Goal: Task Accomplishment & Management: Manage account settings

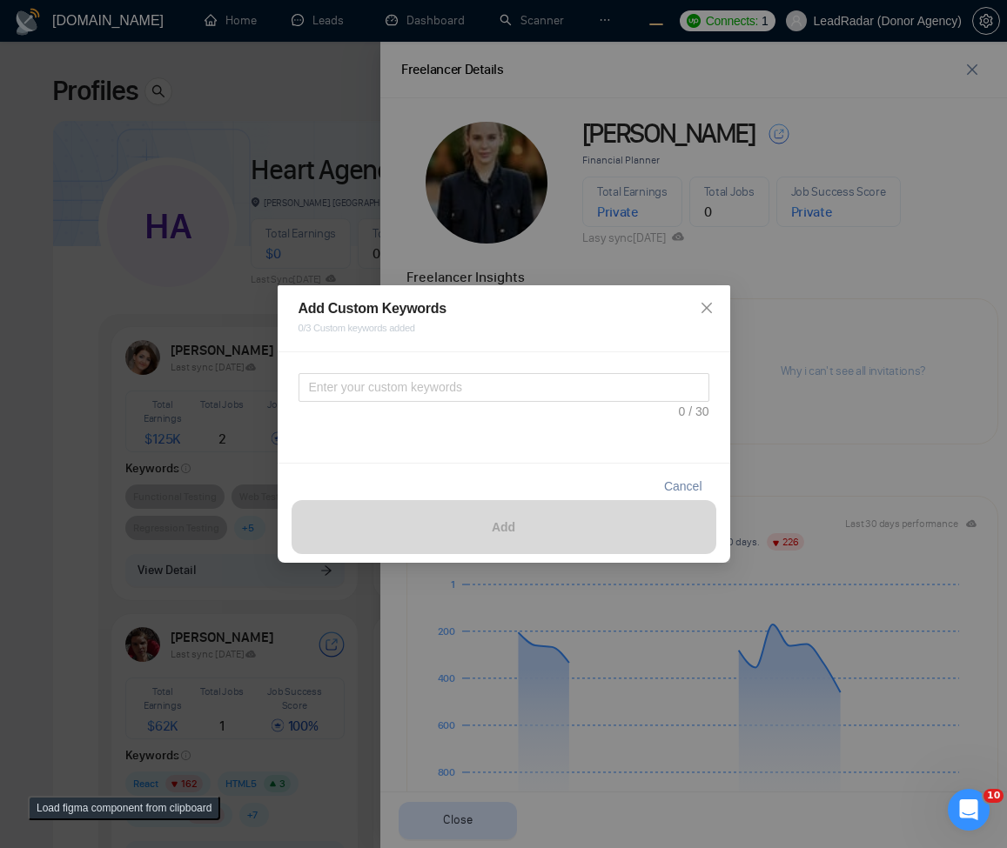
scroll to position [492, 0]
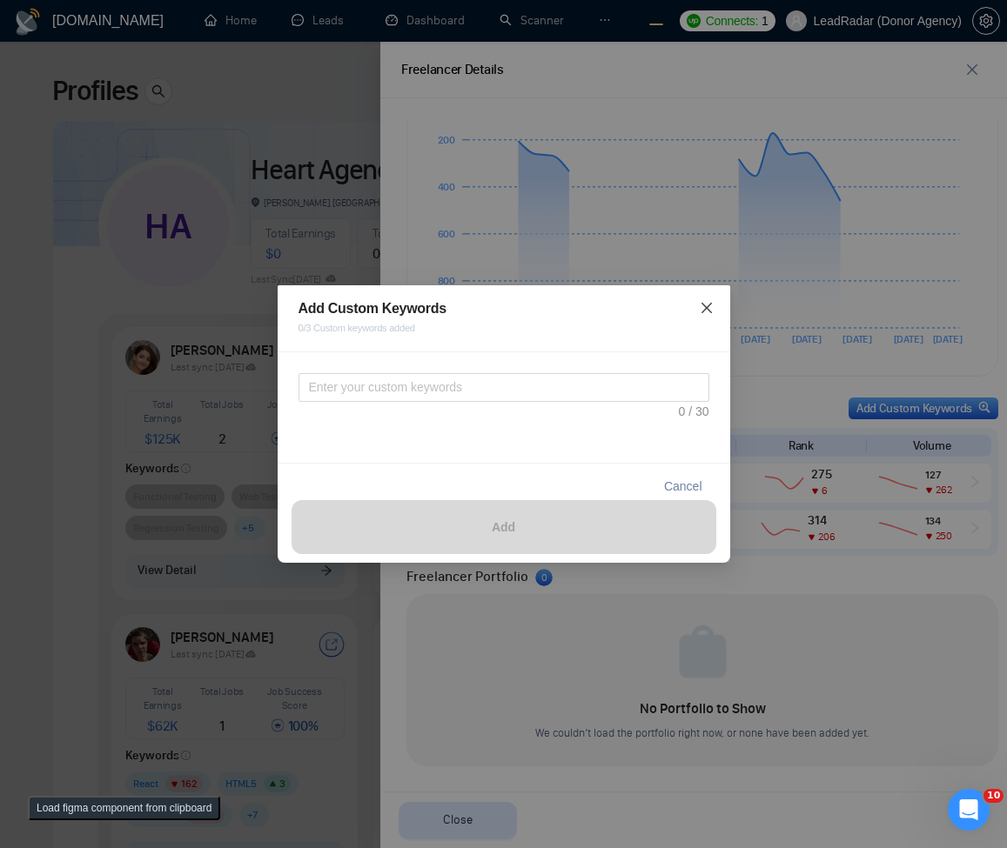
click at [710, 305] on icon "close" at bounding box center [707, 308] width 14 height 14
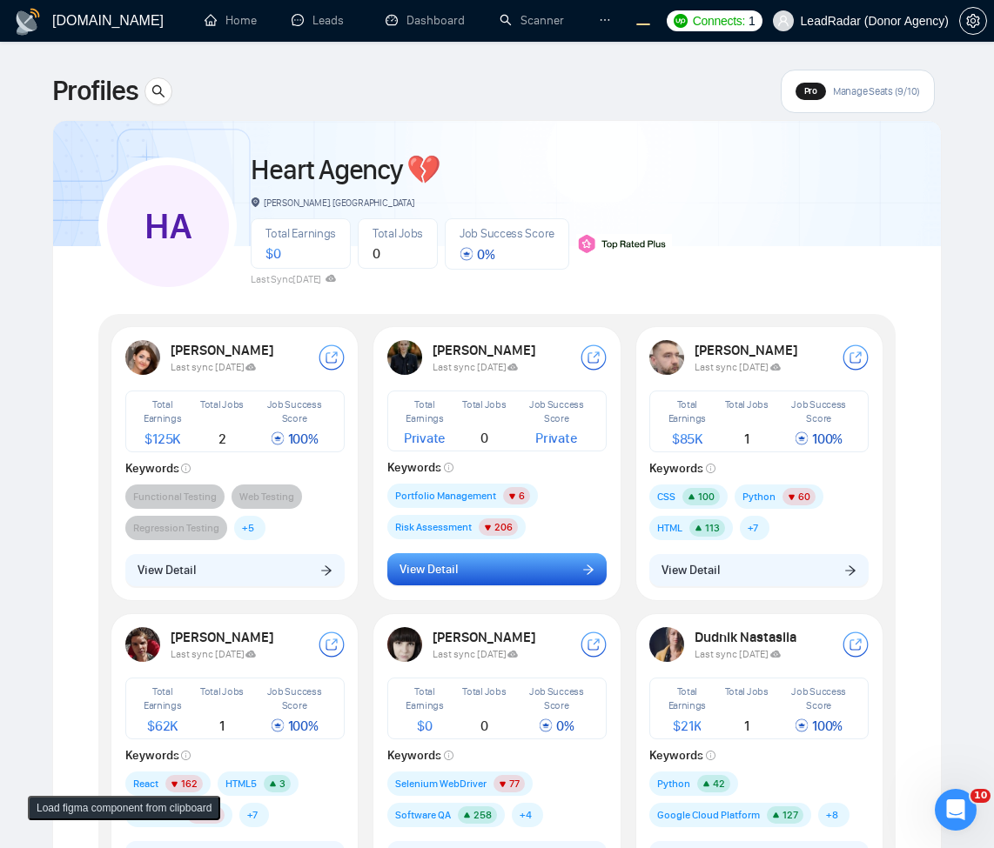
click at [528, 554] on button "View Detail" at bounding box center [496, 569] width 219 height 33
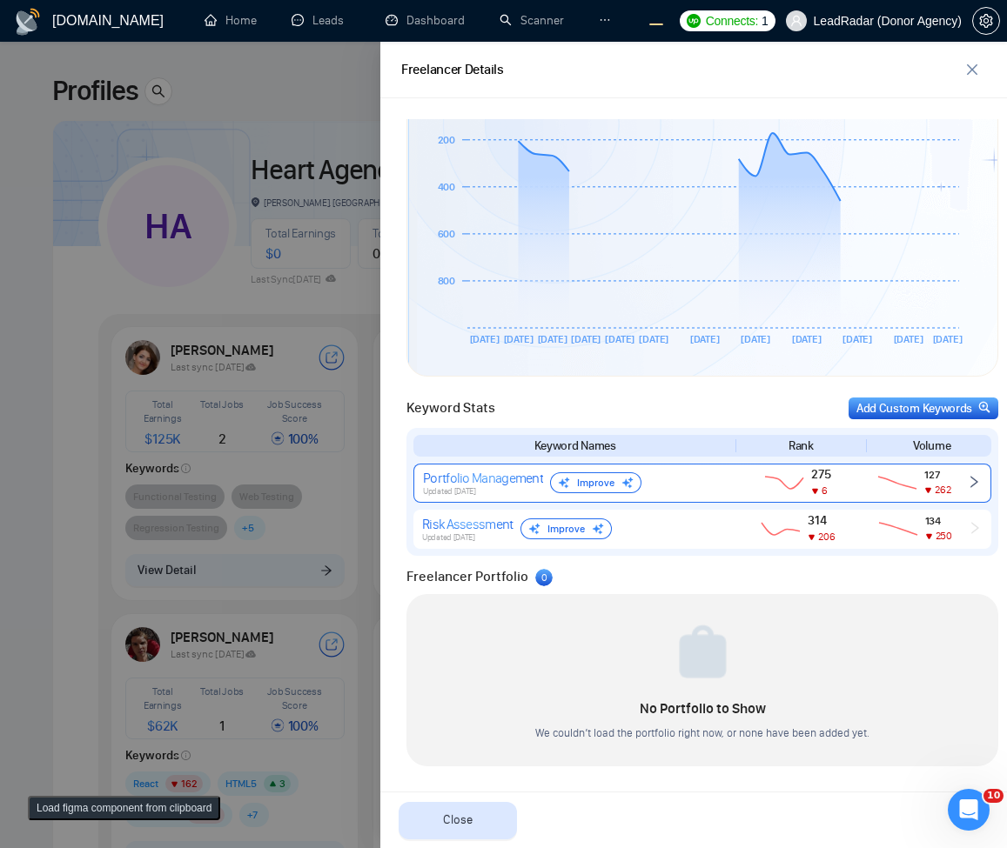
scroll to position [492, 0]
click at [740, 487] on div "275 6" at bounding box center [799, 483] width 118 height 32
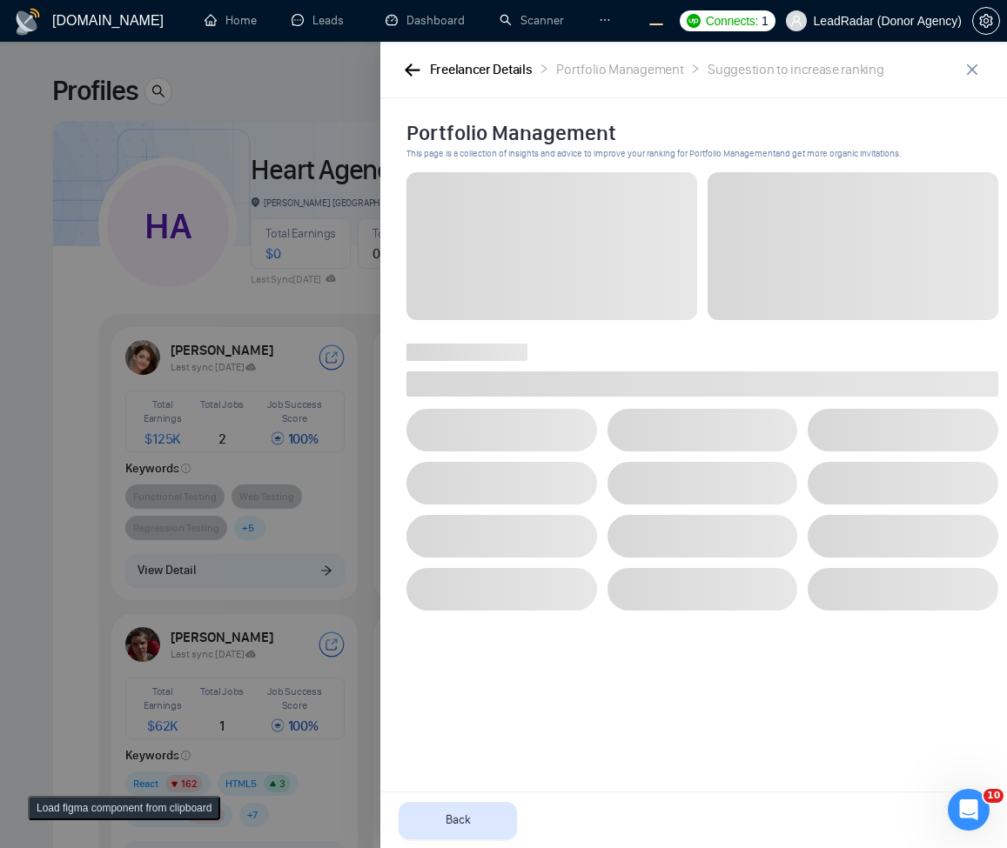
scroll to position [0, 0]
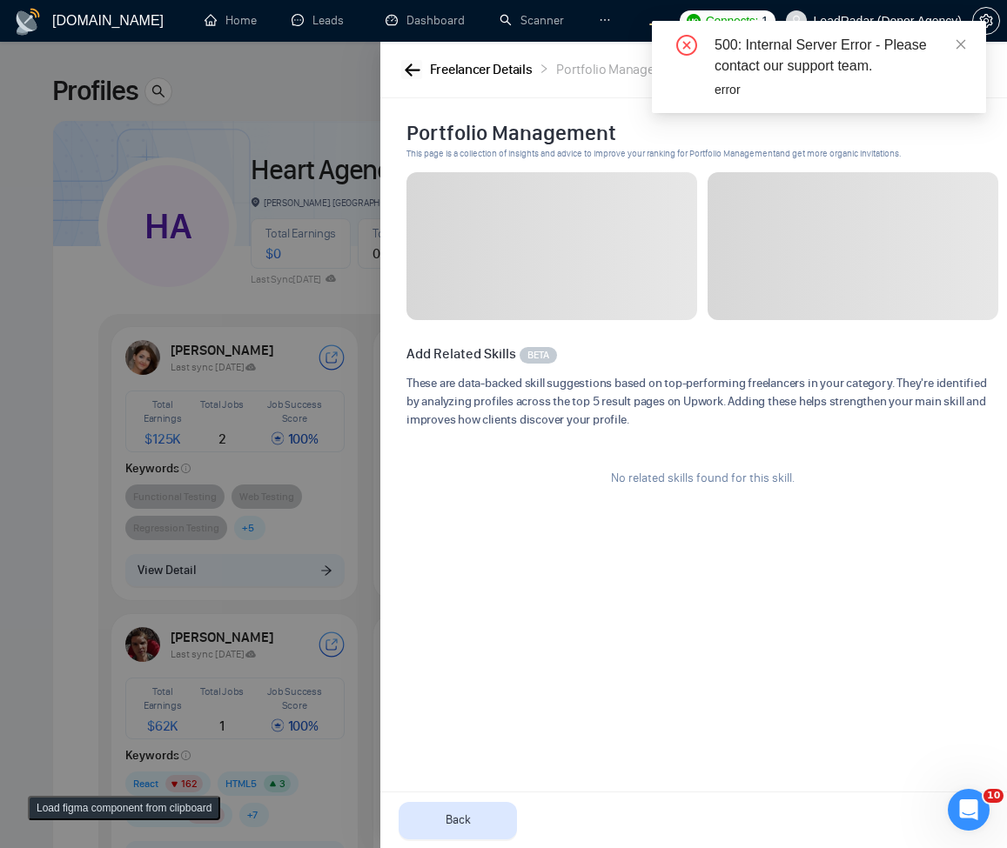
click at [403, 71] on button "button" at bounding box center [411, 69] width 21 height 19
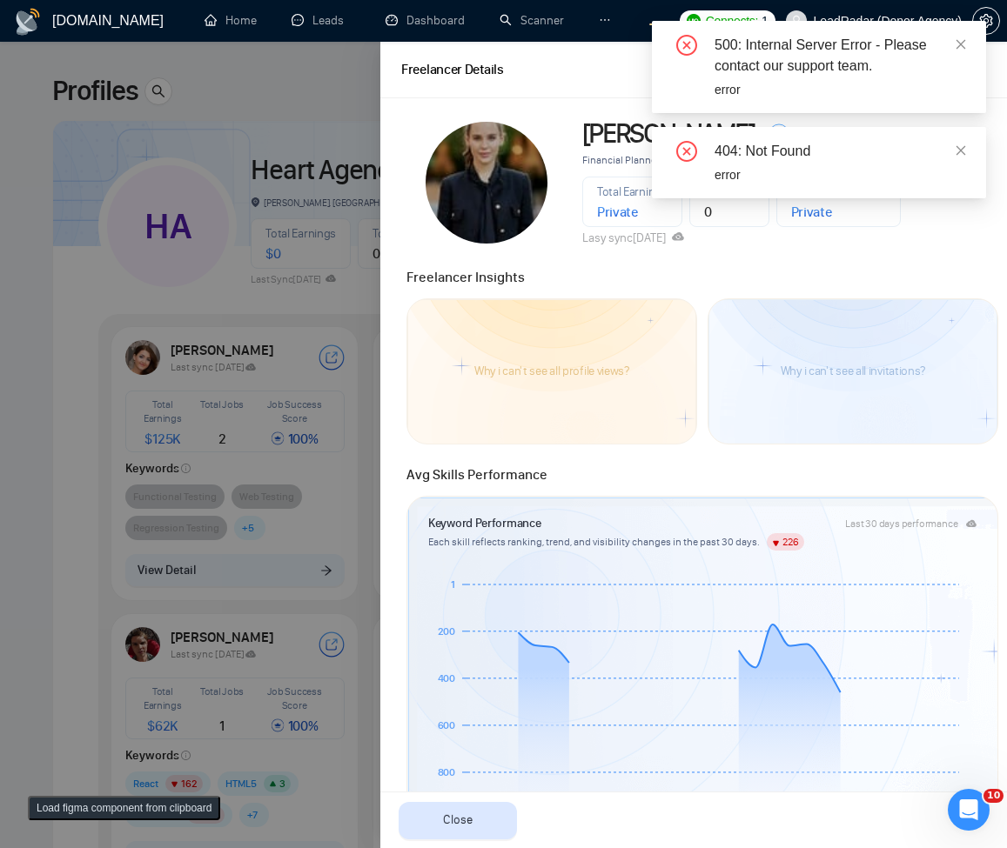
scroll to position [492, 0]
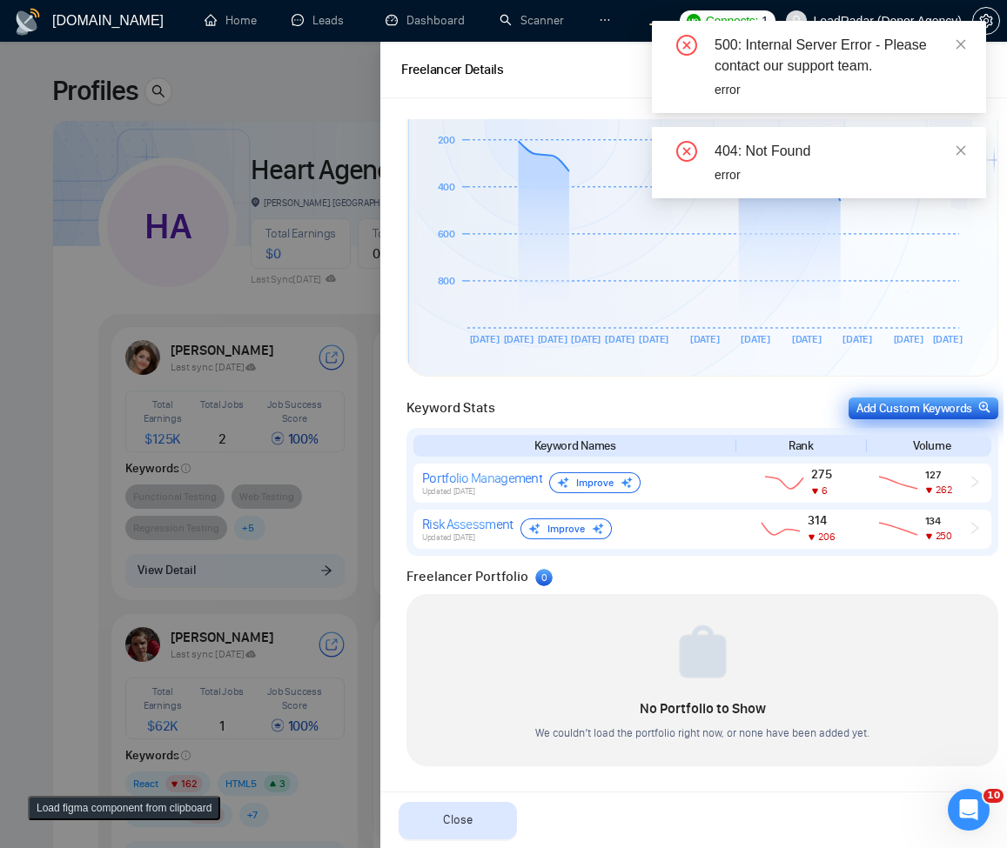
click at [931, 407] on div "Add Custom Keywords" at bounding box center [923, 408] width 134 height 18
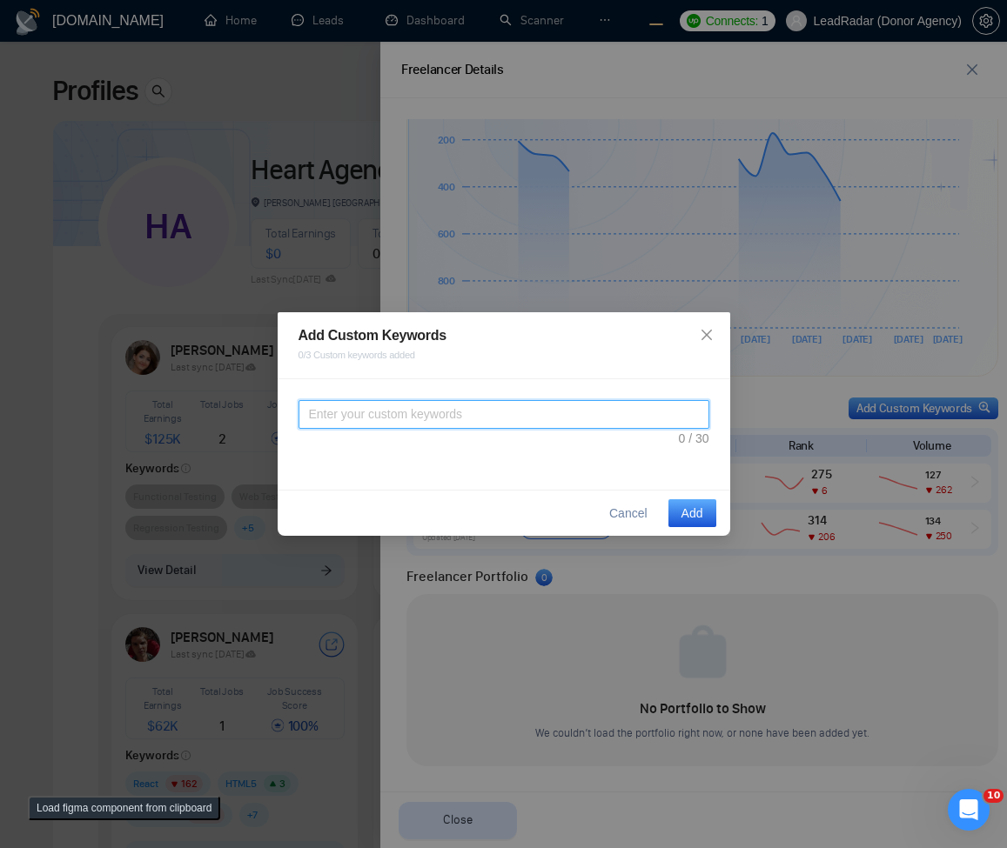
click at [515, 415] on textarea at bounding box center [503, 414] width 411 height 29
click at [699, 319] on span "Close" at bounding box center [706, 335] width 47 height 47
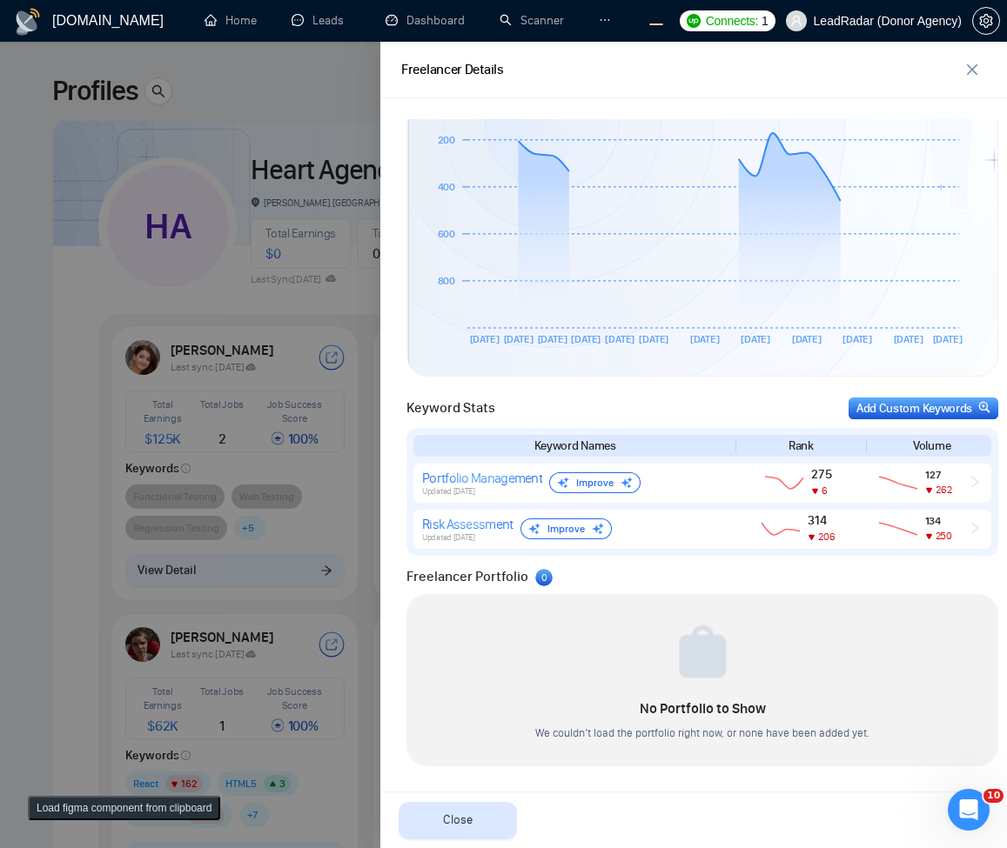
click at [117, 395] on div at bounding box center [503, 445] width 1007 height 807
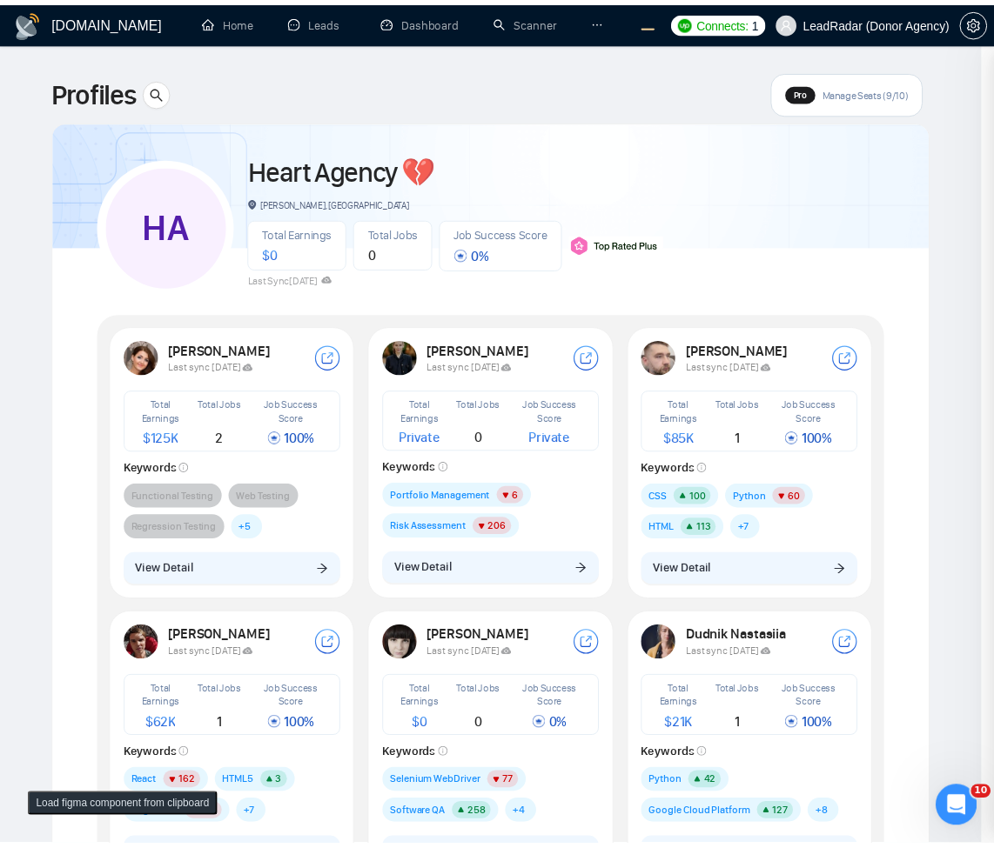
scroll to position [0, 0]
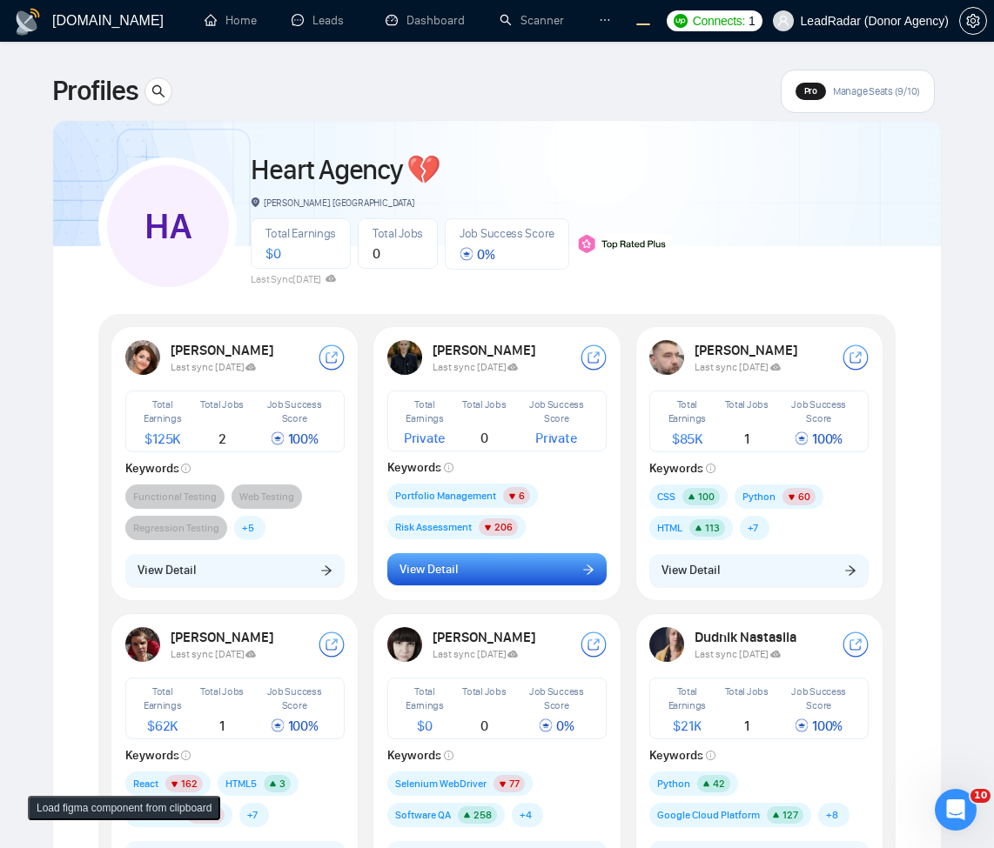
click at [418, 566] on span "View Detail" at bounding box center [428, 569] width 58 height 19
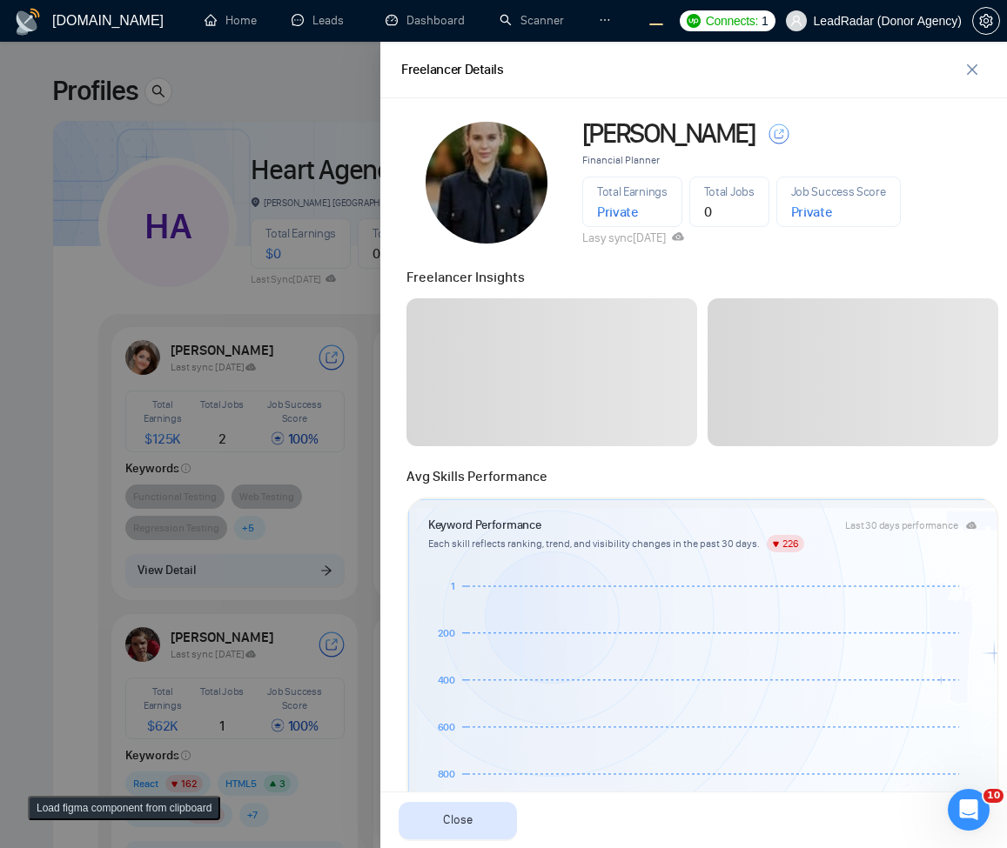
scroll to position [436, 0]
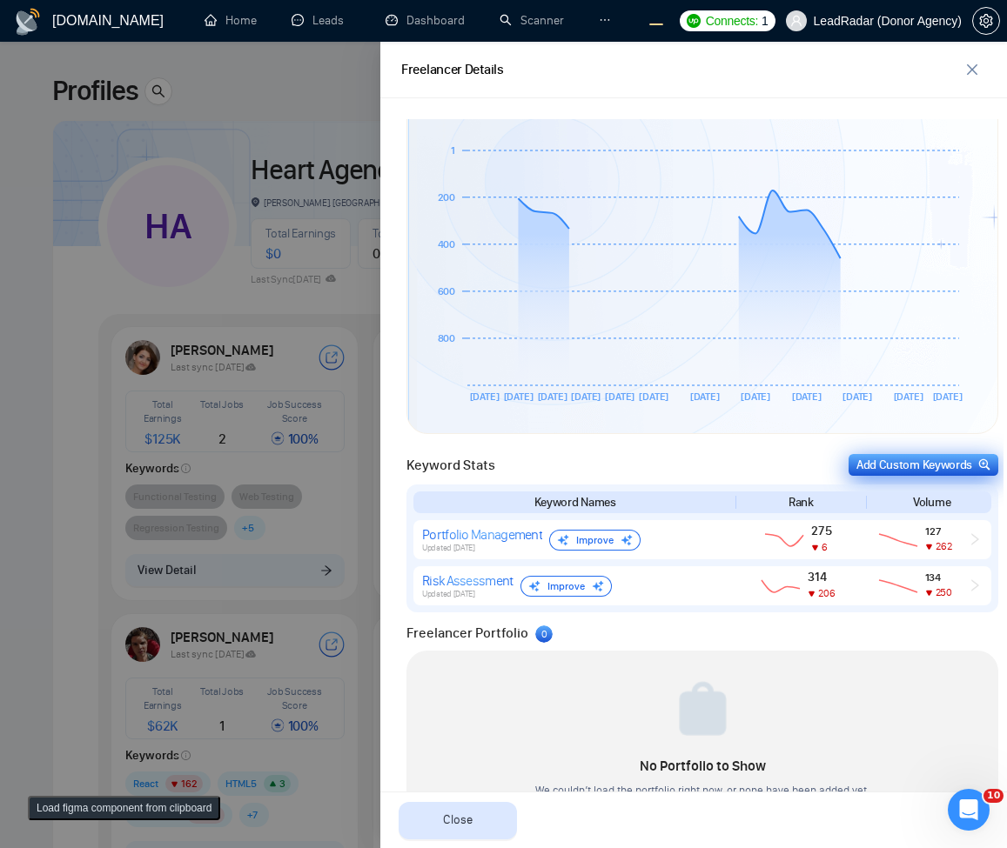
click at [856, 460] on div "Add Custom Keywords" at bounding box center [923, 465] width 134 height 18
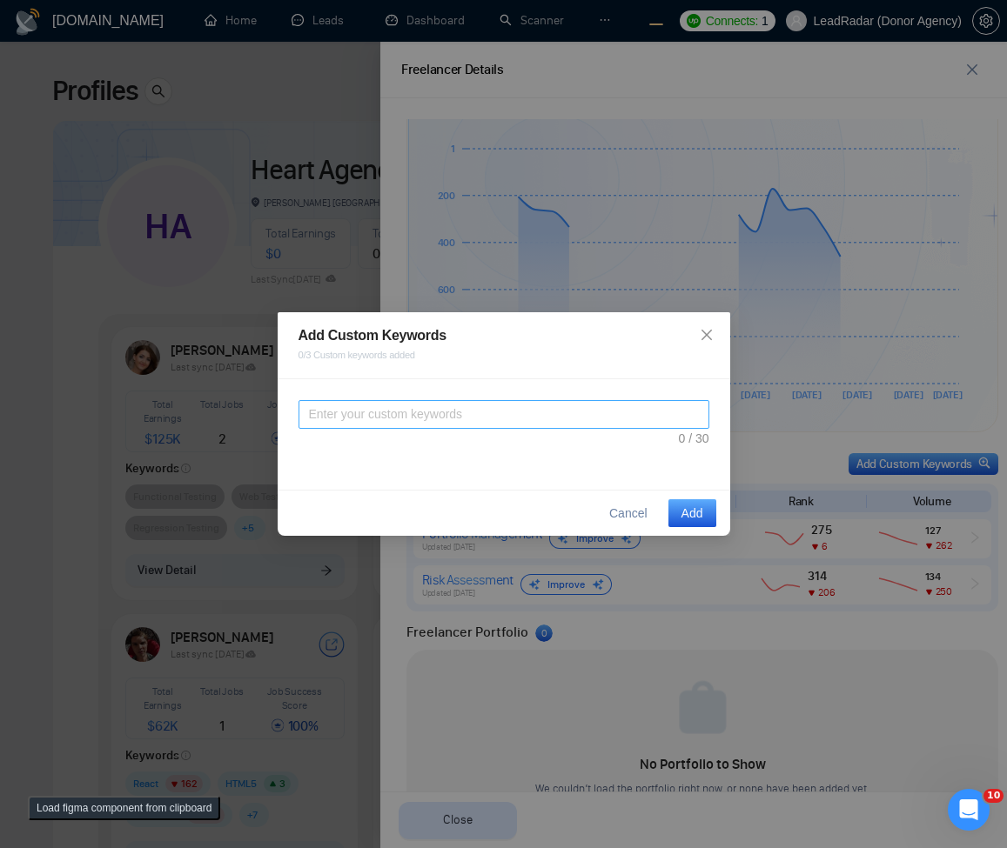
scroll to position [434, 0]
click at [539, 411] on textarea at bounding box center [503, 414] width 411 height 29
type textarea "asdasdasd"
type textarea "sasasdasdasdasdasdasdasdasdasd"
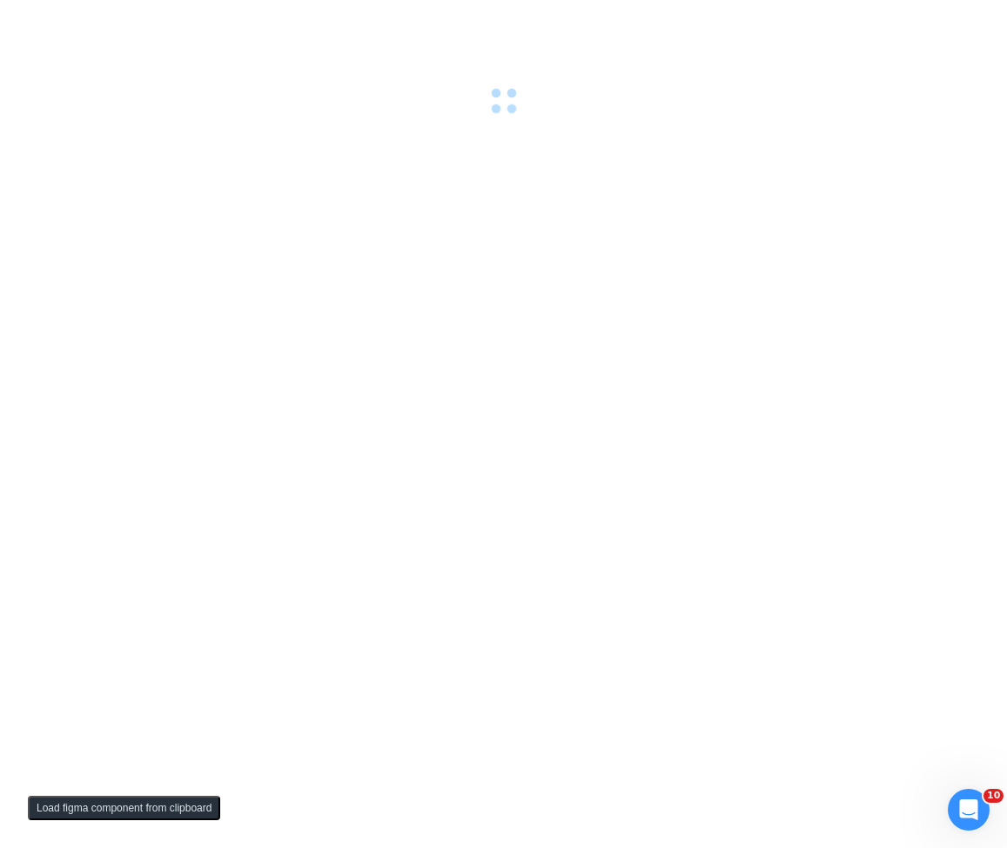
click at [461, 307] on div at bounding box center [503, 424] width 1007 height 848
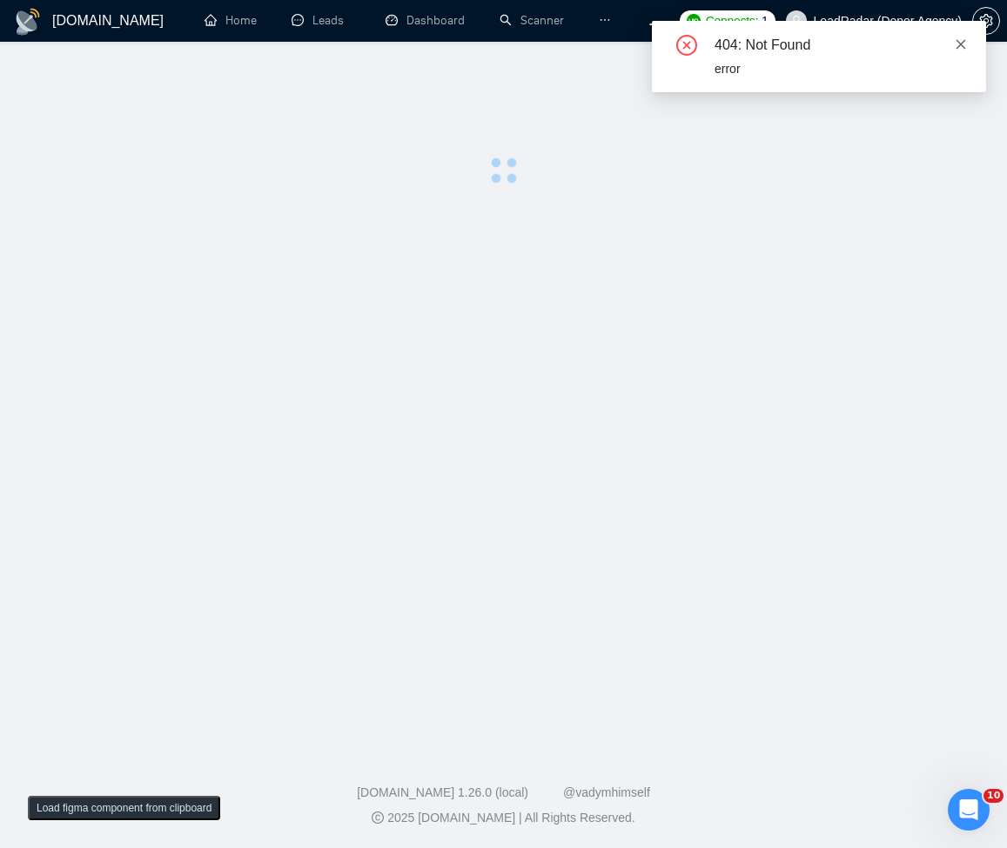
click at [956, 45] on icon "close" at bounding box center [961, 44] width 12 height 12
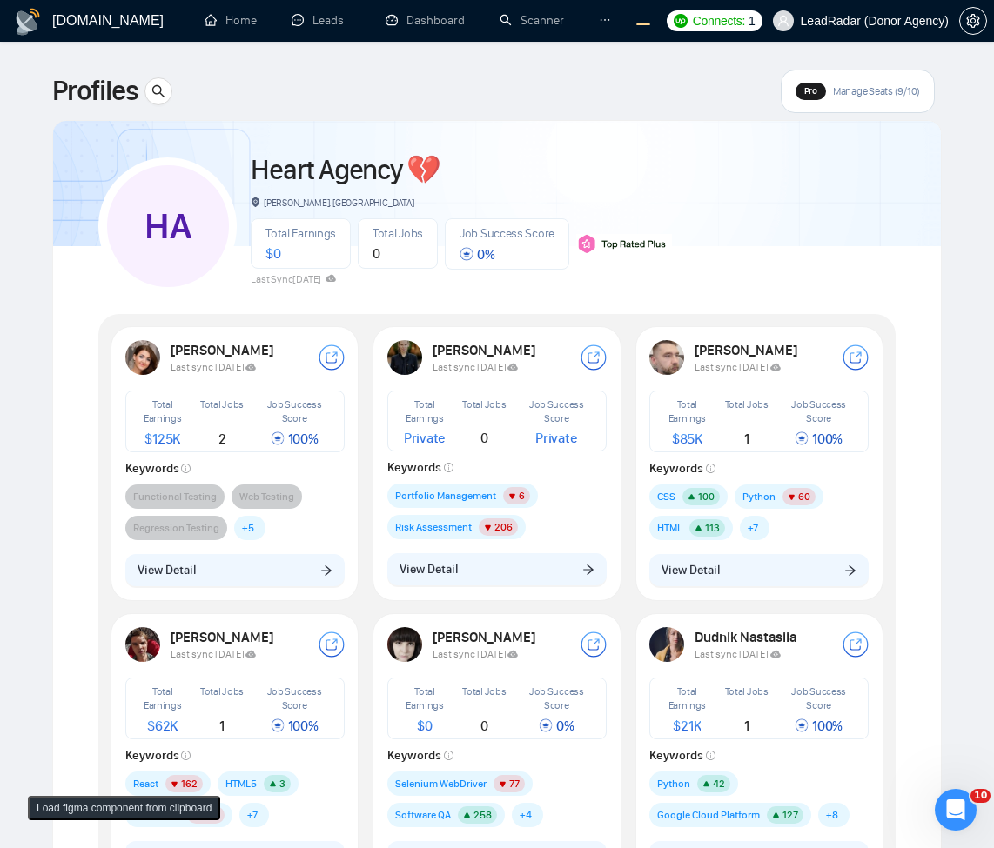
click at [458, 570] on span "View Detail" at bounding box center [428, 569] width 58 height 19
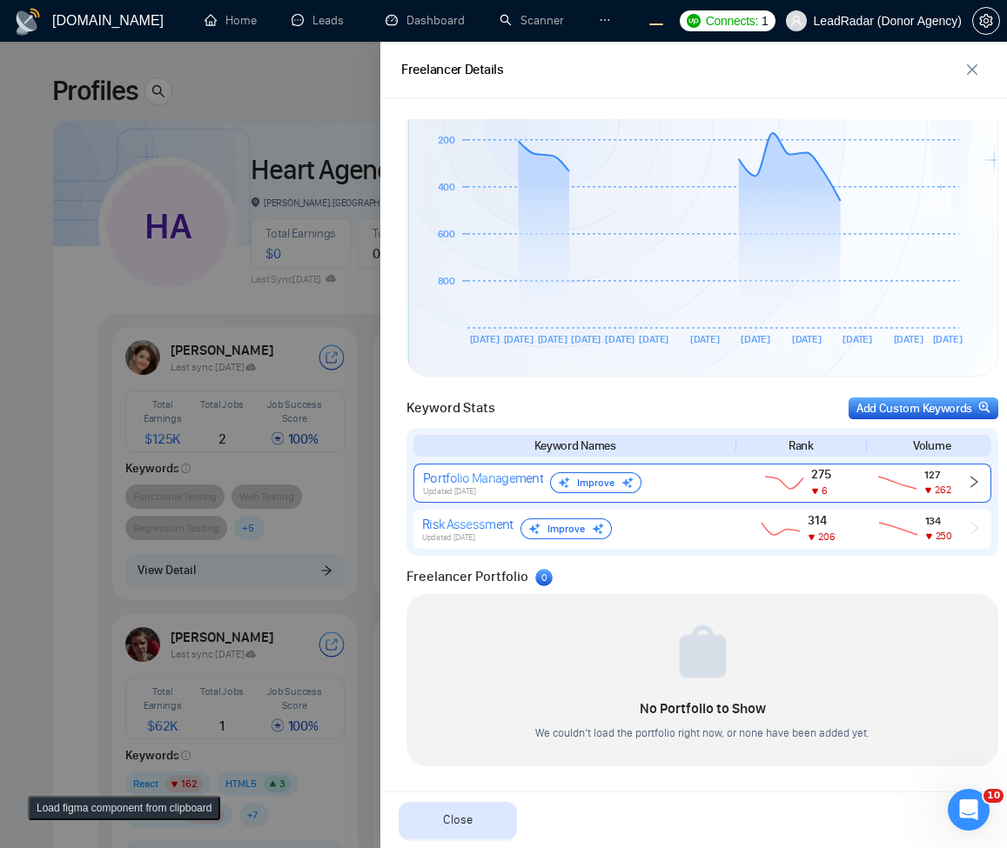
scroll to position [492, 0]
click at [967, 478] on icon "right" at bounding box center [974, 482] width 14 height 14
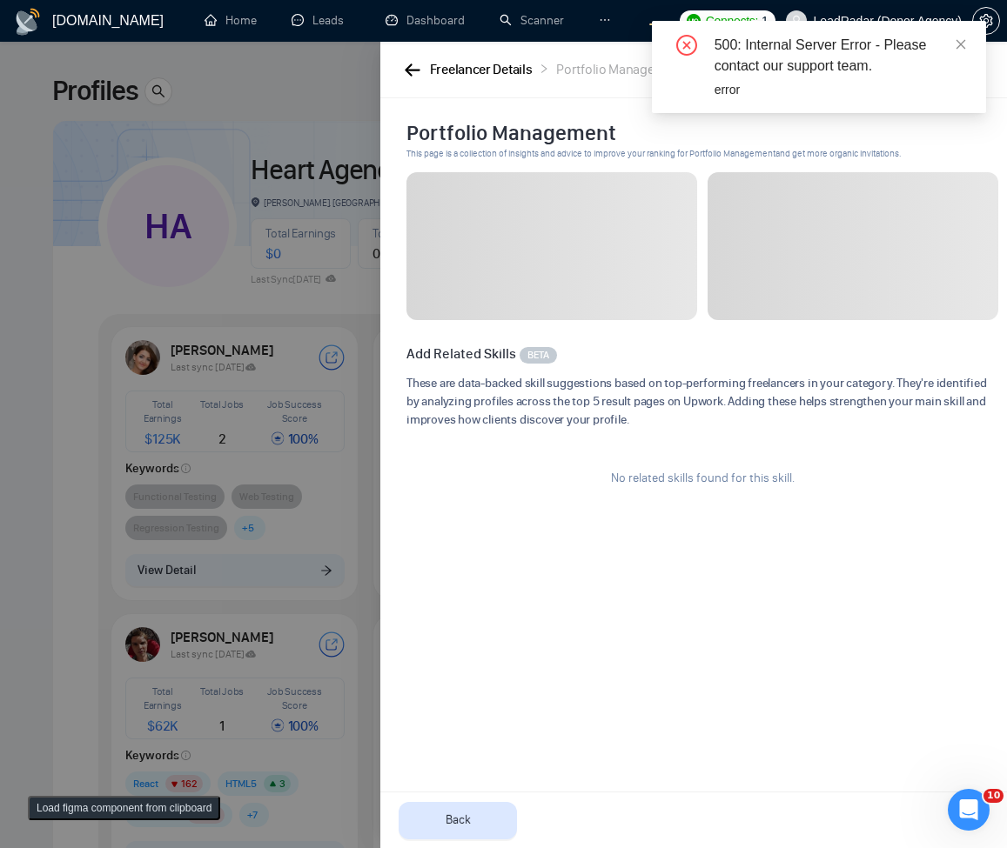
scroll to position [0, 0]
click at [442, 72] on div "Freelancer Details" at bounding box center [481, 70] width 103 height 22
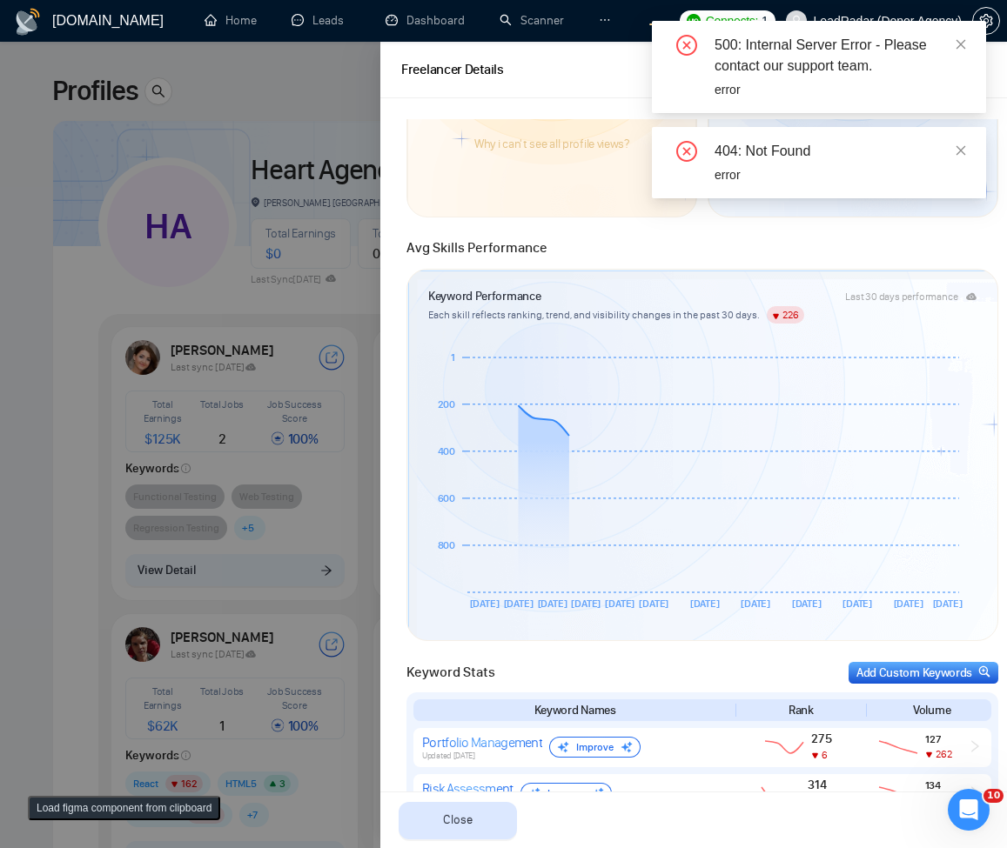
scroll to position [492, 0]
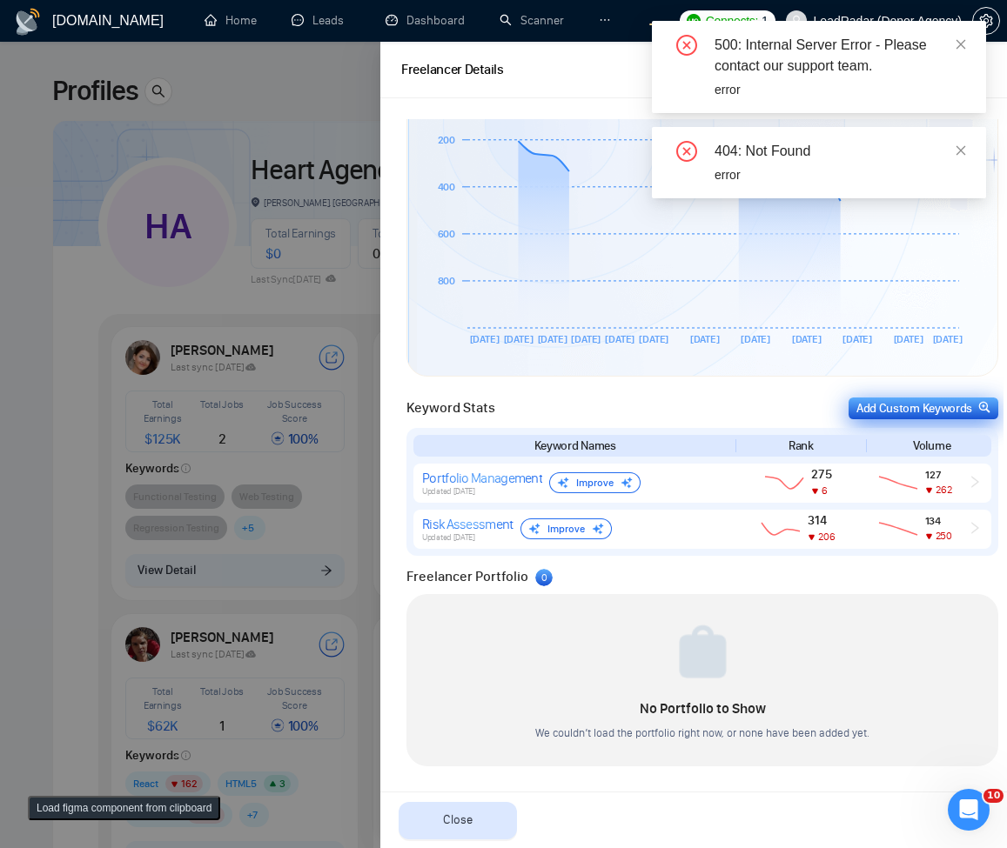
click at [890, 410] on div "Add Custom Keywords" at bounding box center [923, 408] width 134 height 18
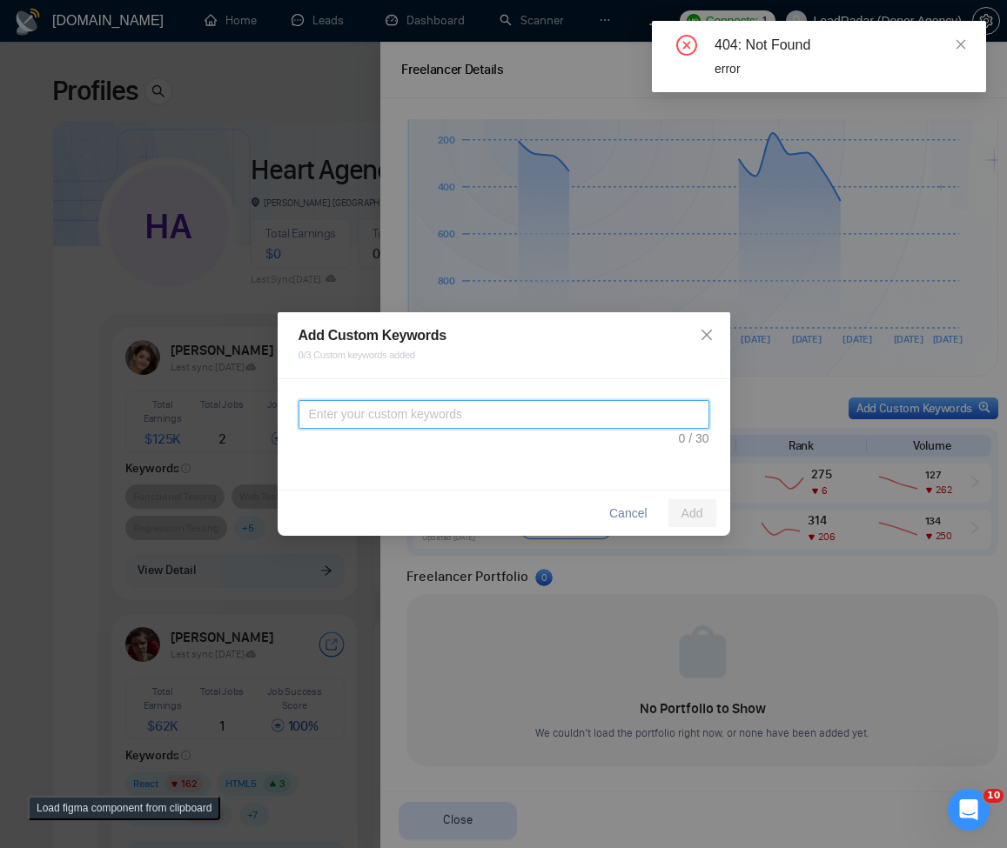
click at [611, 419] on textarea at bounding box center [503, 414] width 411 height 29
type textarea "sad"
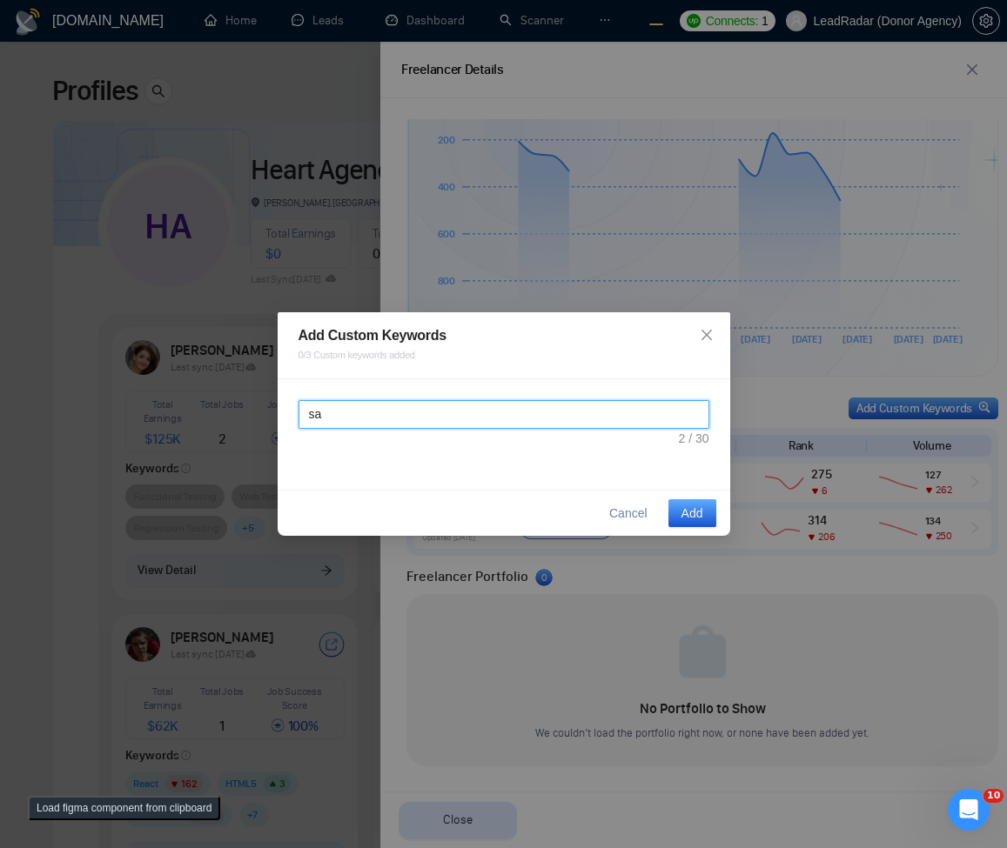
type textarea "s"
type textarea "a"
click at [616, 403] on textarea "a" at bounding box center [503, 414] width 411 height 29
click at [508, 414] on textarea "a" at bounding box center [503, 414] width 411 height 29
type textarea "d"
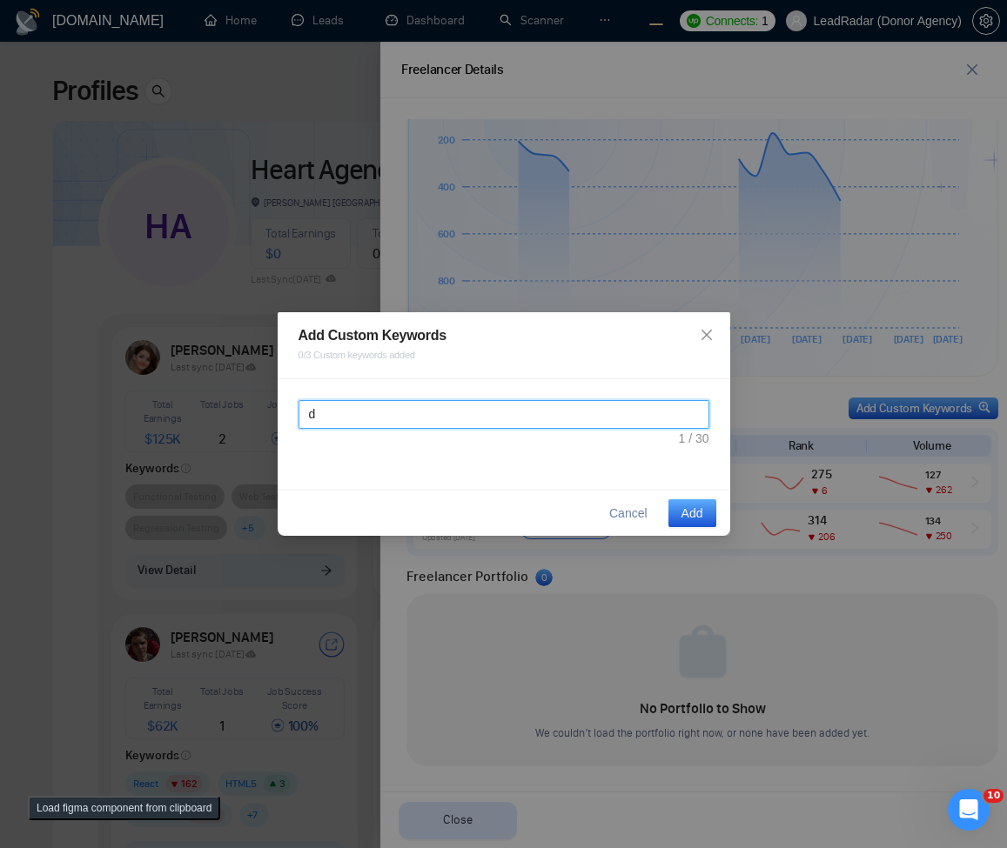
click at [543, 418] on textarea "d" at bounding box center [503, 414] width 411 height 29
type textarea "s"
click at [368, 418] on textarea "s" at bounding box center [503, 414] width 411 height 29
type textarea "d"
click at [711, 330] on icon "close" at bounding box center [707, 335] width 14 height 14
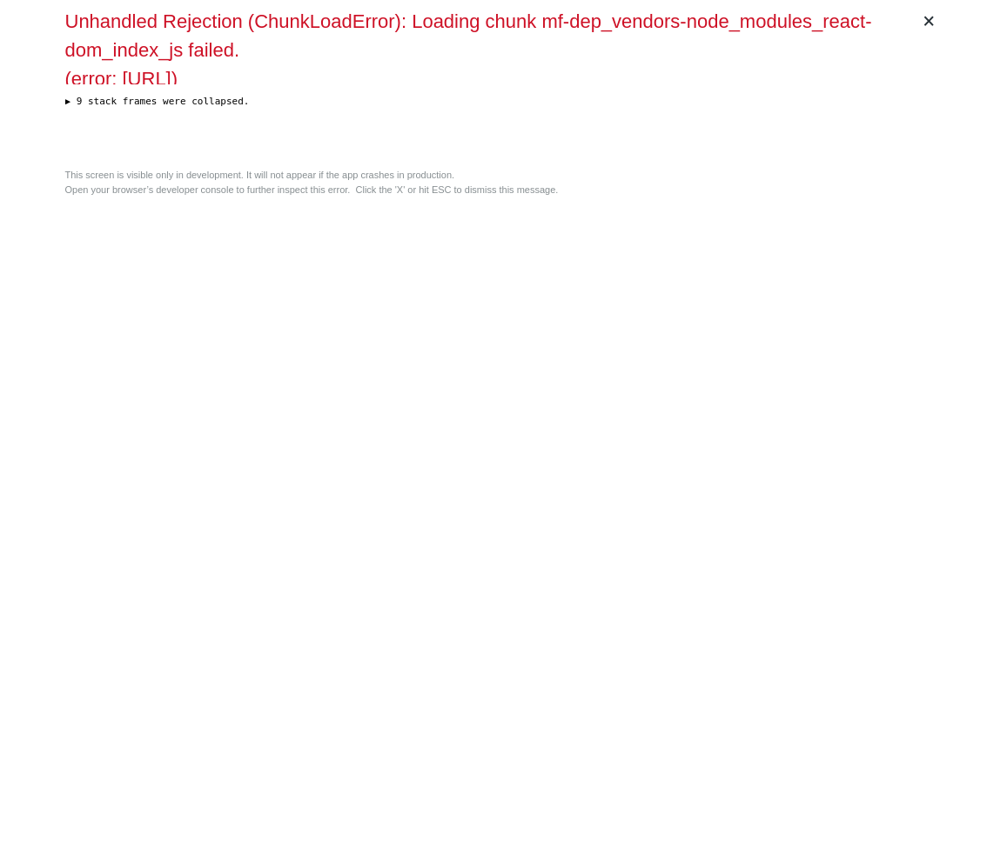
click at [425, 362] on div "× Unhandled Rejection (ChunkLoadError): Loading chunk mf-dep_vendors-node_modul…" at bounding box center [503, 424] width 891 height 848
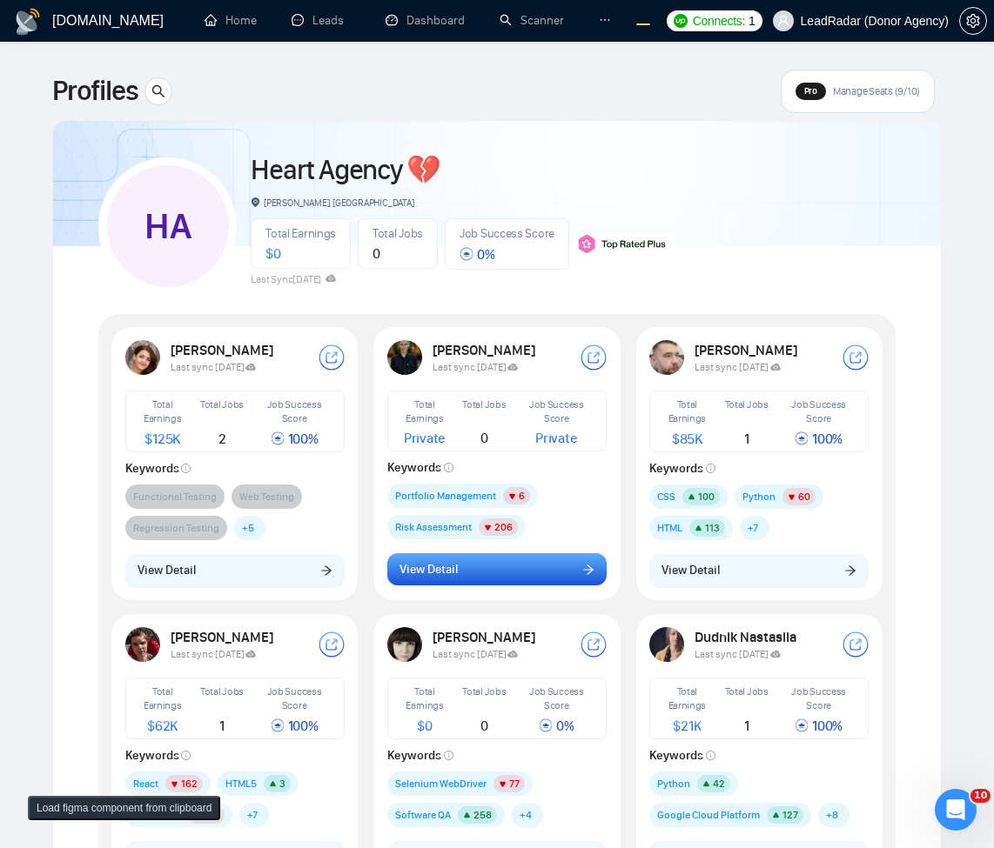
click at [528, 585] on button "View Detail" at bounding box center [496, 569] width 219 height 33
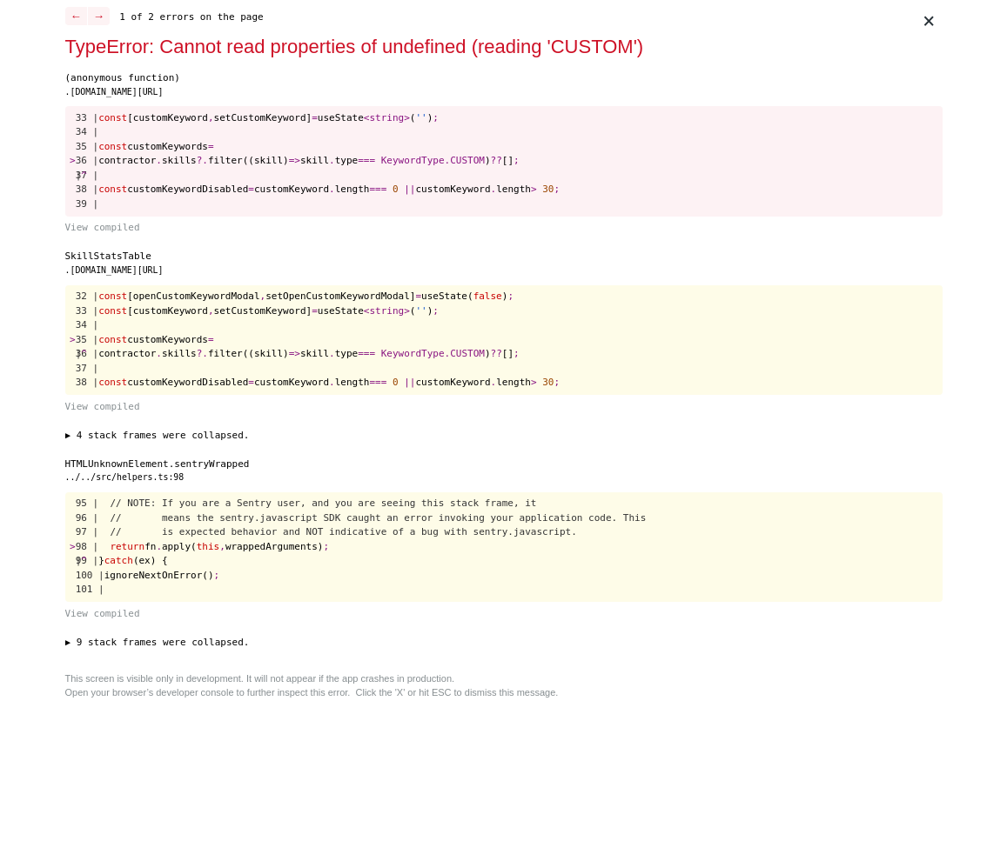
click at [502, 305] on pre "32 | const [openCustomKeywordModal , setOpenCustomKeywordModal] = useState( fal…" at bounding box center [503, 340] width 877 height 111
